Goal: Task Accomplishment & Management: Complete application form

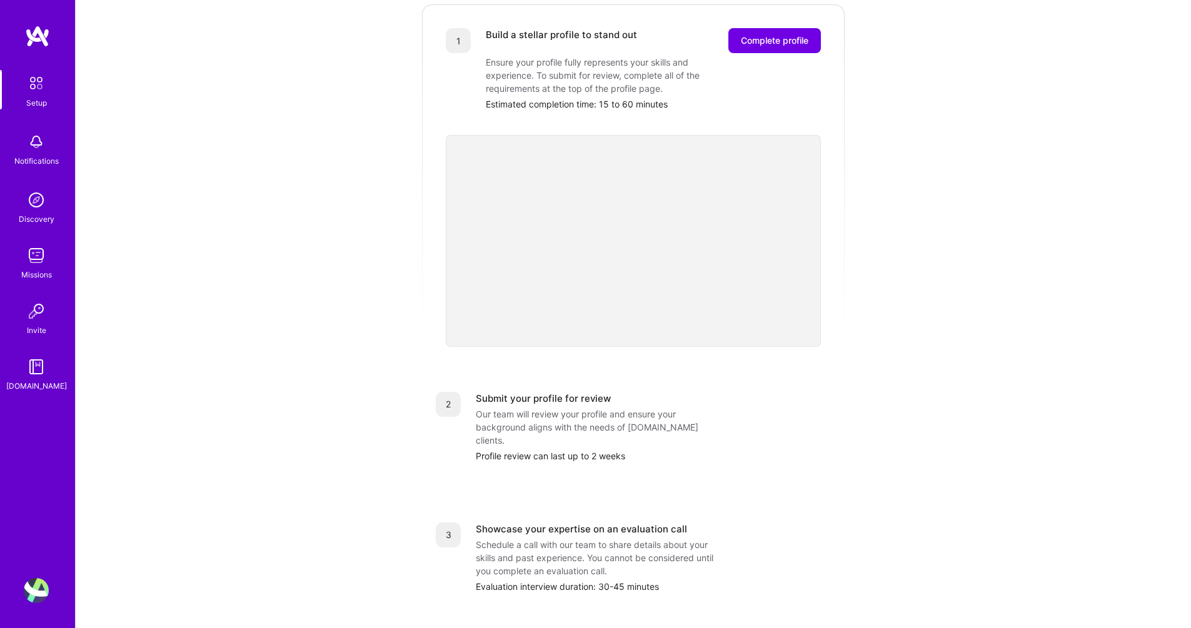
scroll to position [188, 0]
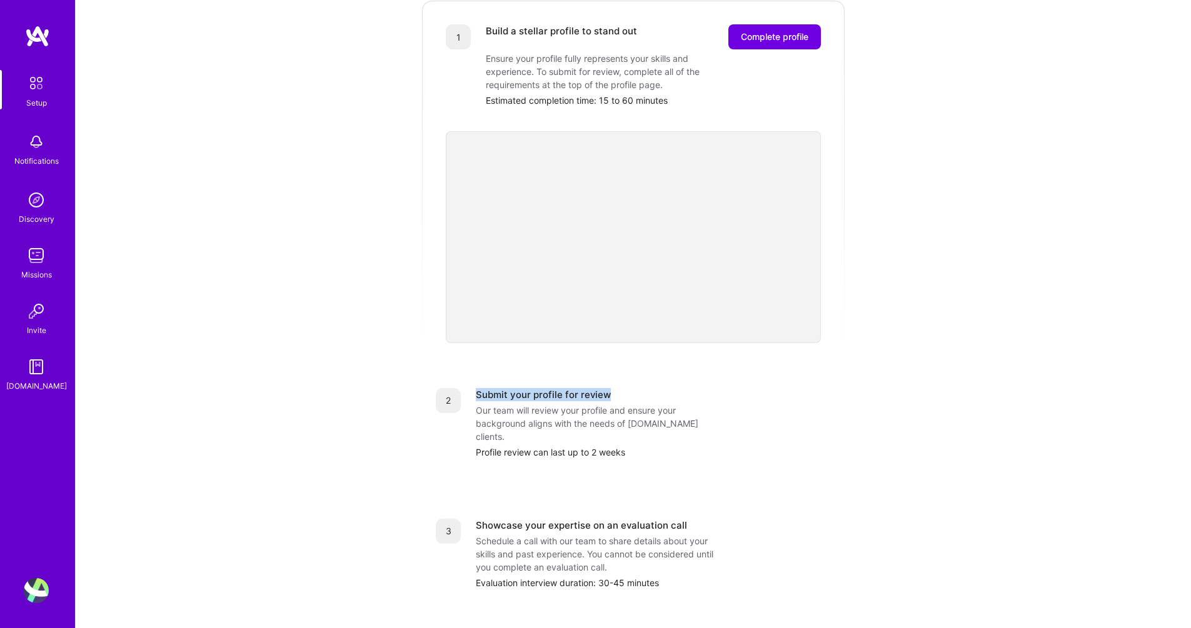
drag, startPoint x: 476, startPoint y: 376, endPoint x: 679, endPoint y: 381, distance: 202.7
click at [679, 388] on div "Submit your profile for review" at bounding box center [653, 394] width 355 height 13
drag, startPoint x: 478, startPoint y: 427, endPoint x: 631, endPoint y: 433, distance: 152.7
click at [631, 433] on div "2 Submit your profile for review Our team will review your profile and ensure y…" at bounding box center [633, 423] width 425 height 101
drag, startPoint x: 631, startPoint y: 433, endPoint x: 675, endPoint y: 470, distance: 57.7
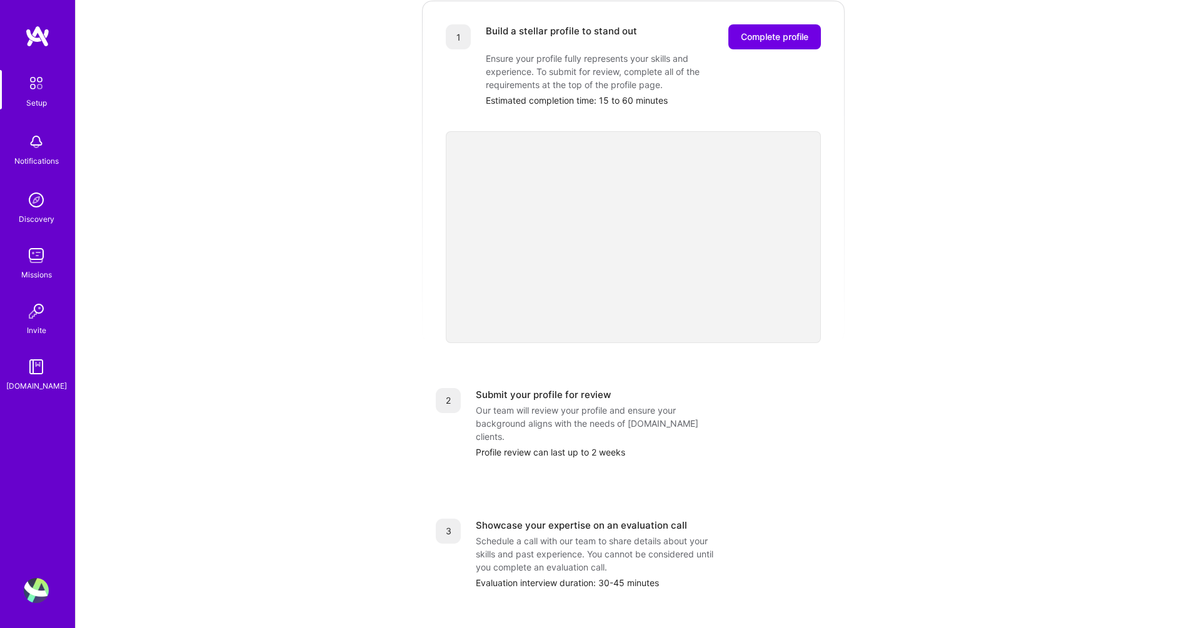
click at [675, 470] on div "1 Build a stellar profile to stand out Complete profile Ensure your profile ful…" at bounding box center [633, 371] width 425 height 745
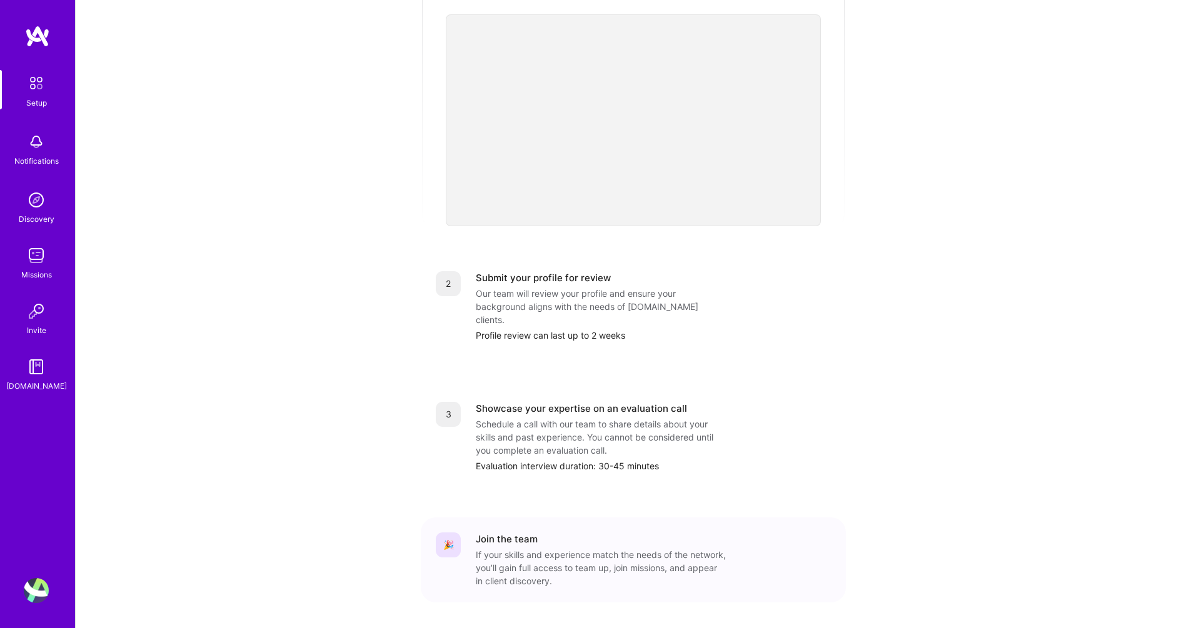
scroll to position [313, 0]
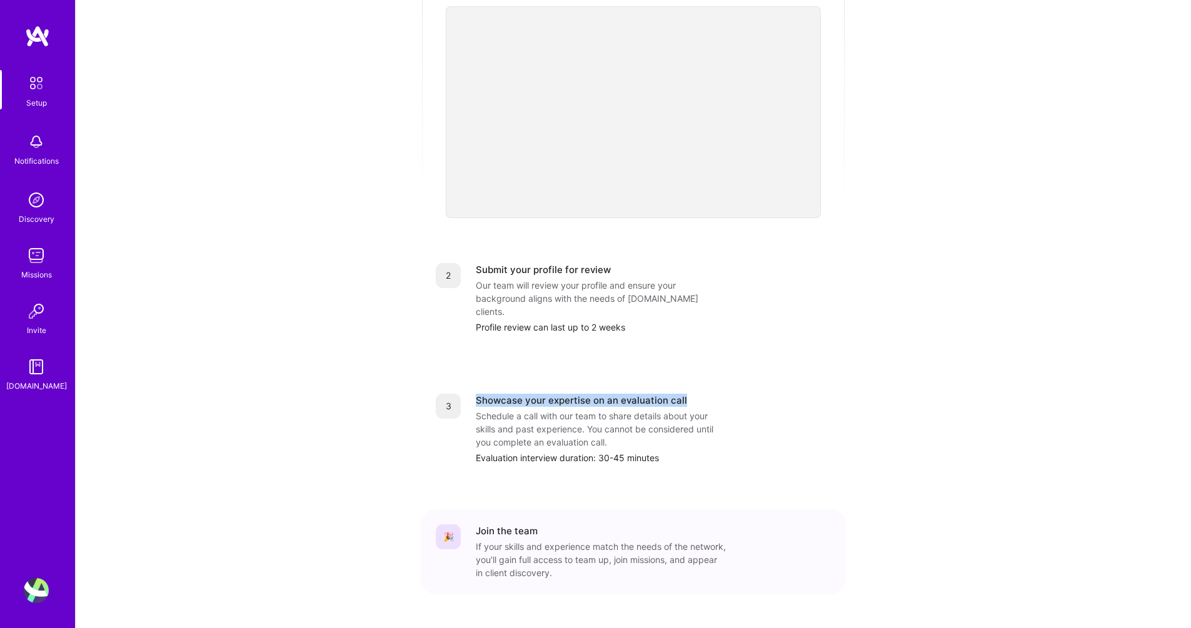
drag, startPoint x: 475, startPoint y: 371, endPoint x: 702, endPoint y: 376, distance: 227.0
click at [702, 394] on div "3 Showcase your expertise on an evaluation call Schedule a call with our team t…" at bounding box center [633, 429] width 395 height 71
click at [37, 260] on img at bounding box center [36, 255] width 25 height 25
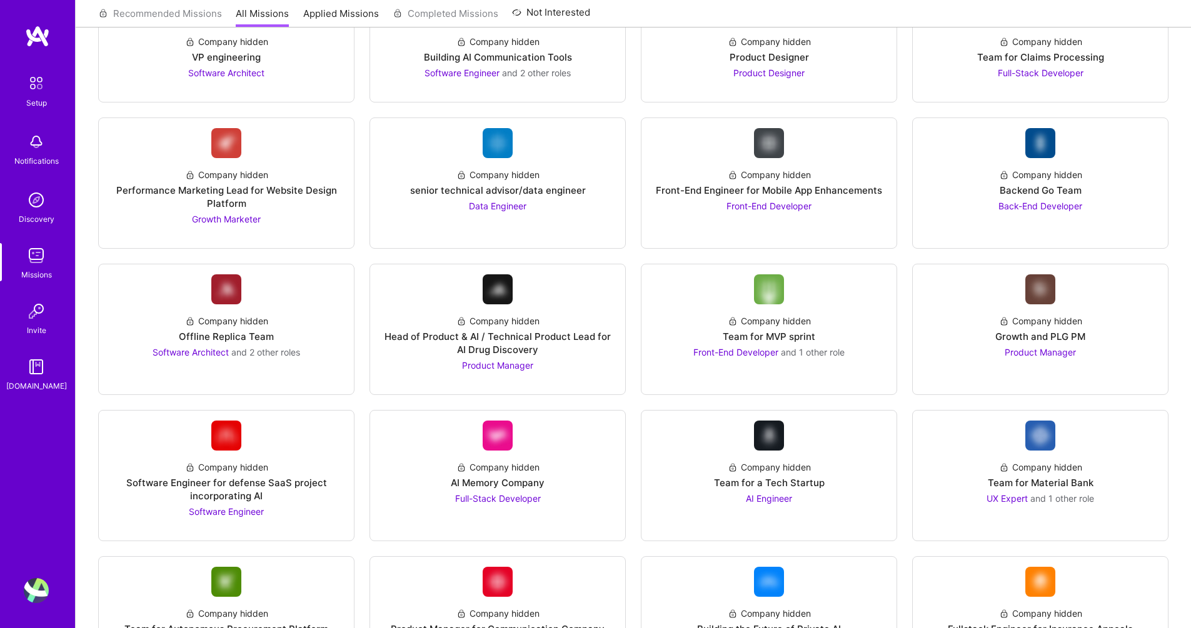
scroll to position [688, 0]
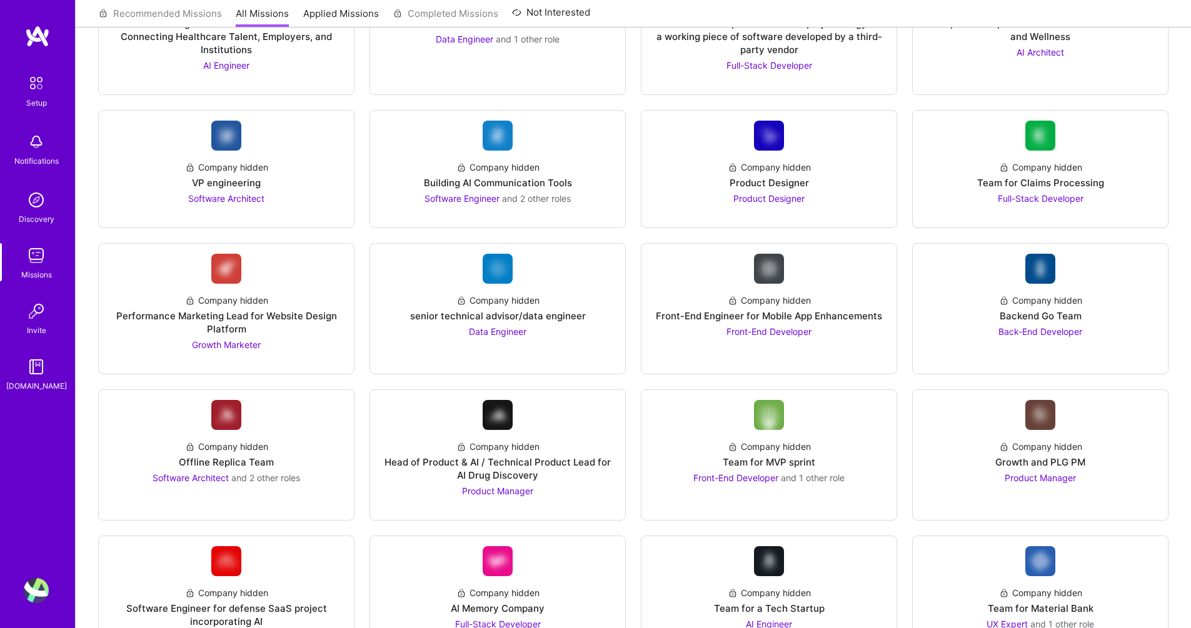
click at [33, 36] on img at bounding box center [37, 36] width 25 height 23
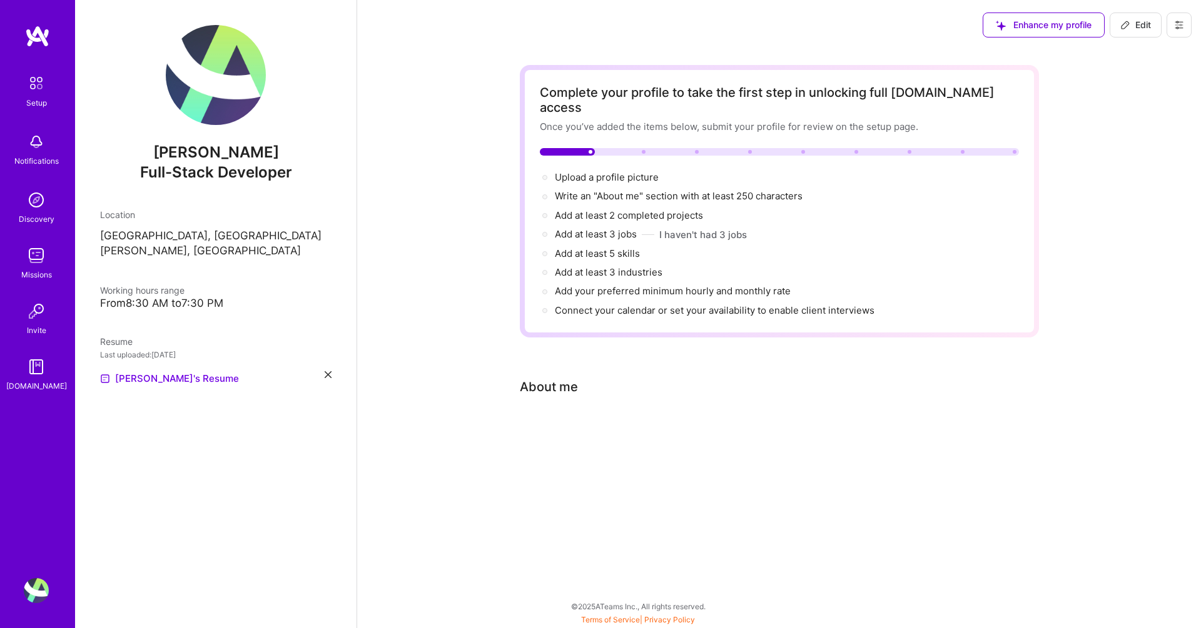
click at [29, 89] on img at bounding box center [36, 83] width 26 height 26
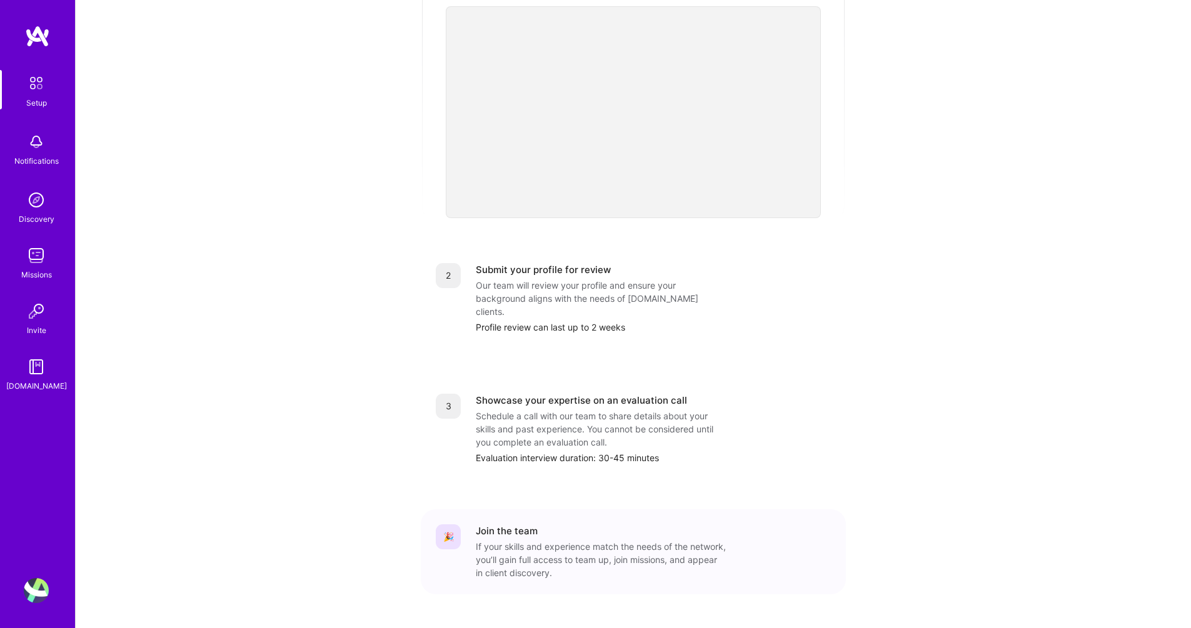
scroll to position [322, 0]
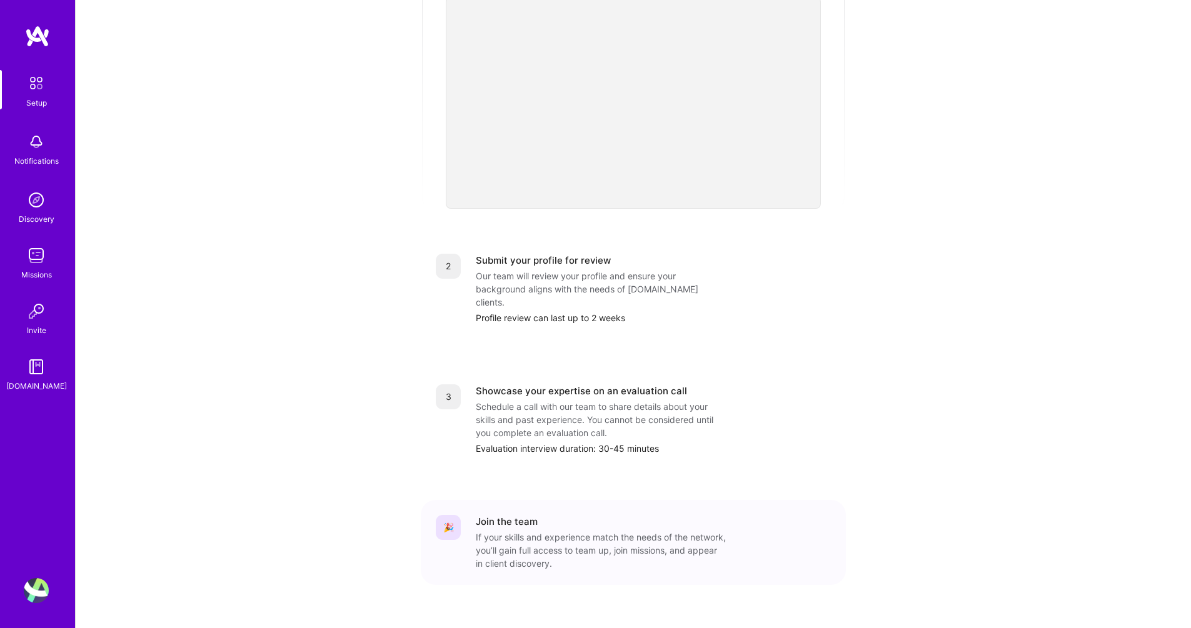
click at [28, 196] on img at bounding box center [36, 200] width 25 height 25
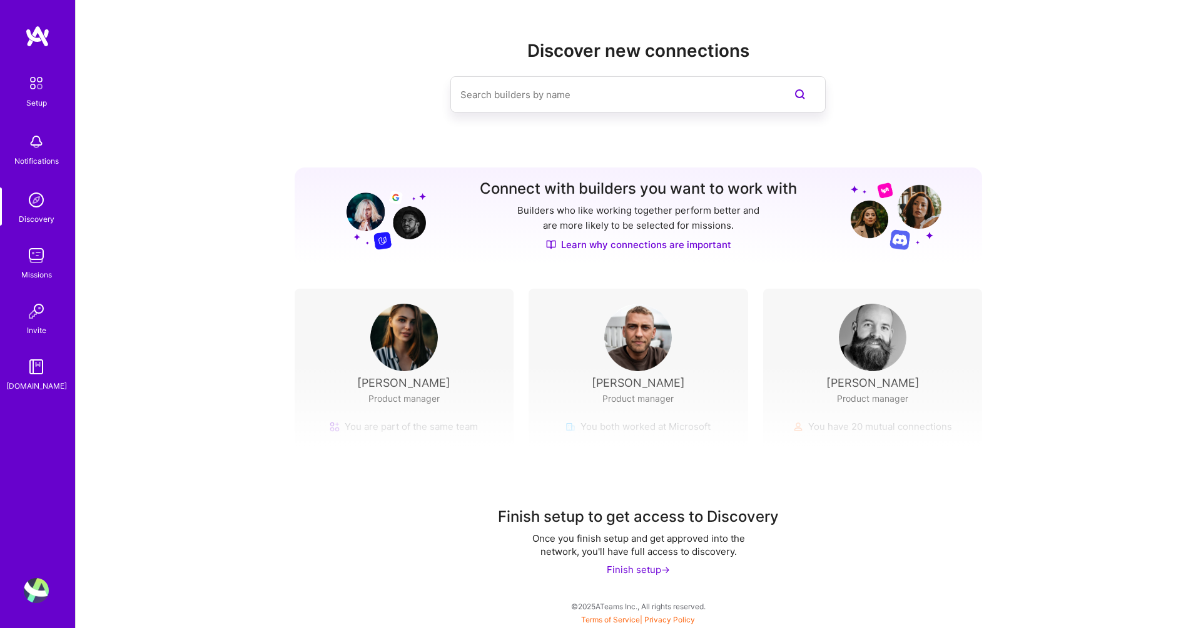
click at [34, 263] on img at bounding box center [36, 255] width 25 height 25
